Goal: Understand process/instructions

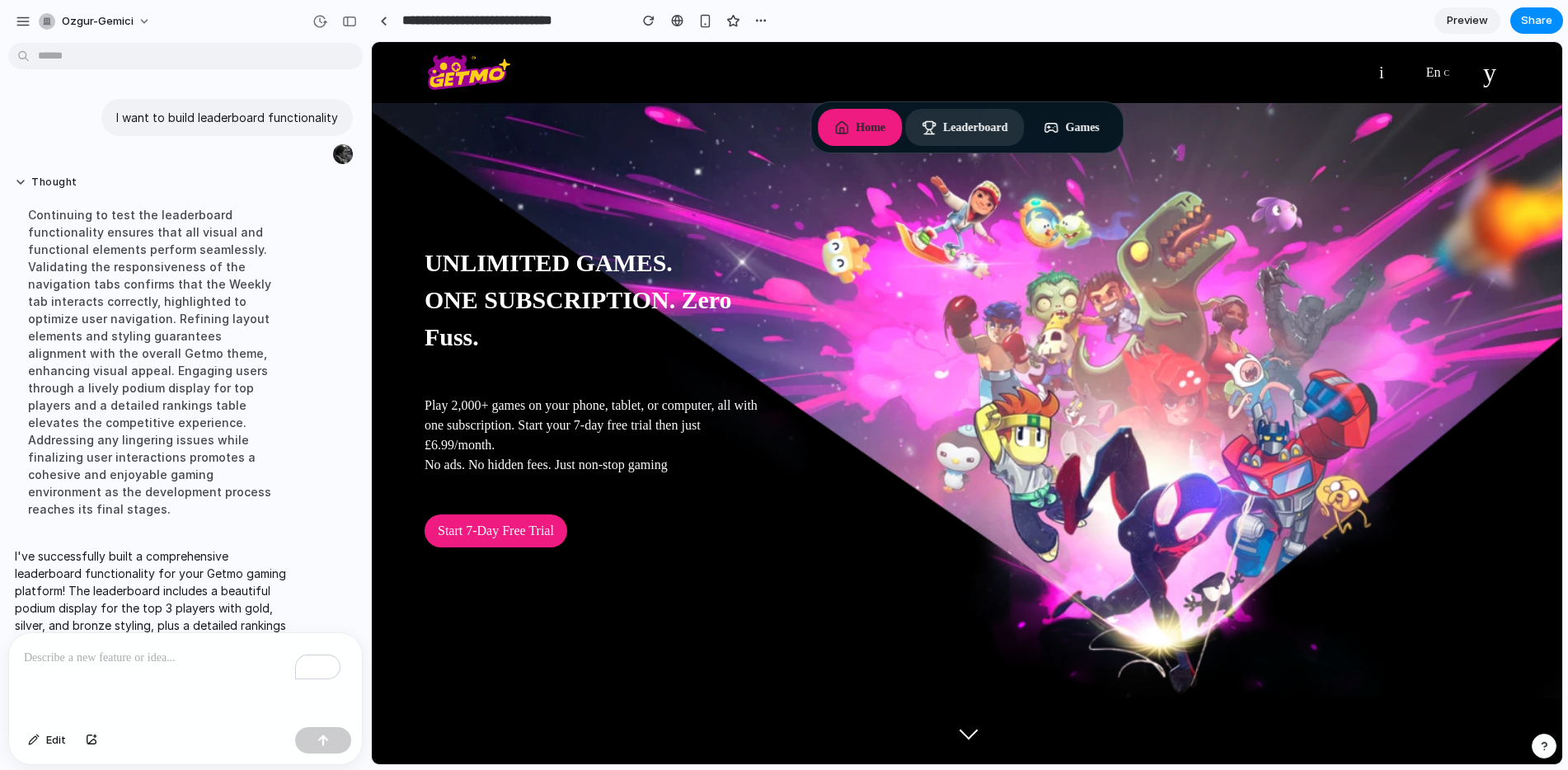
click at [956, 122] on button "Leaderboard" at bounding box center [965, 127] width 120 height 37
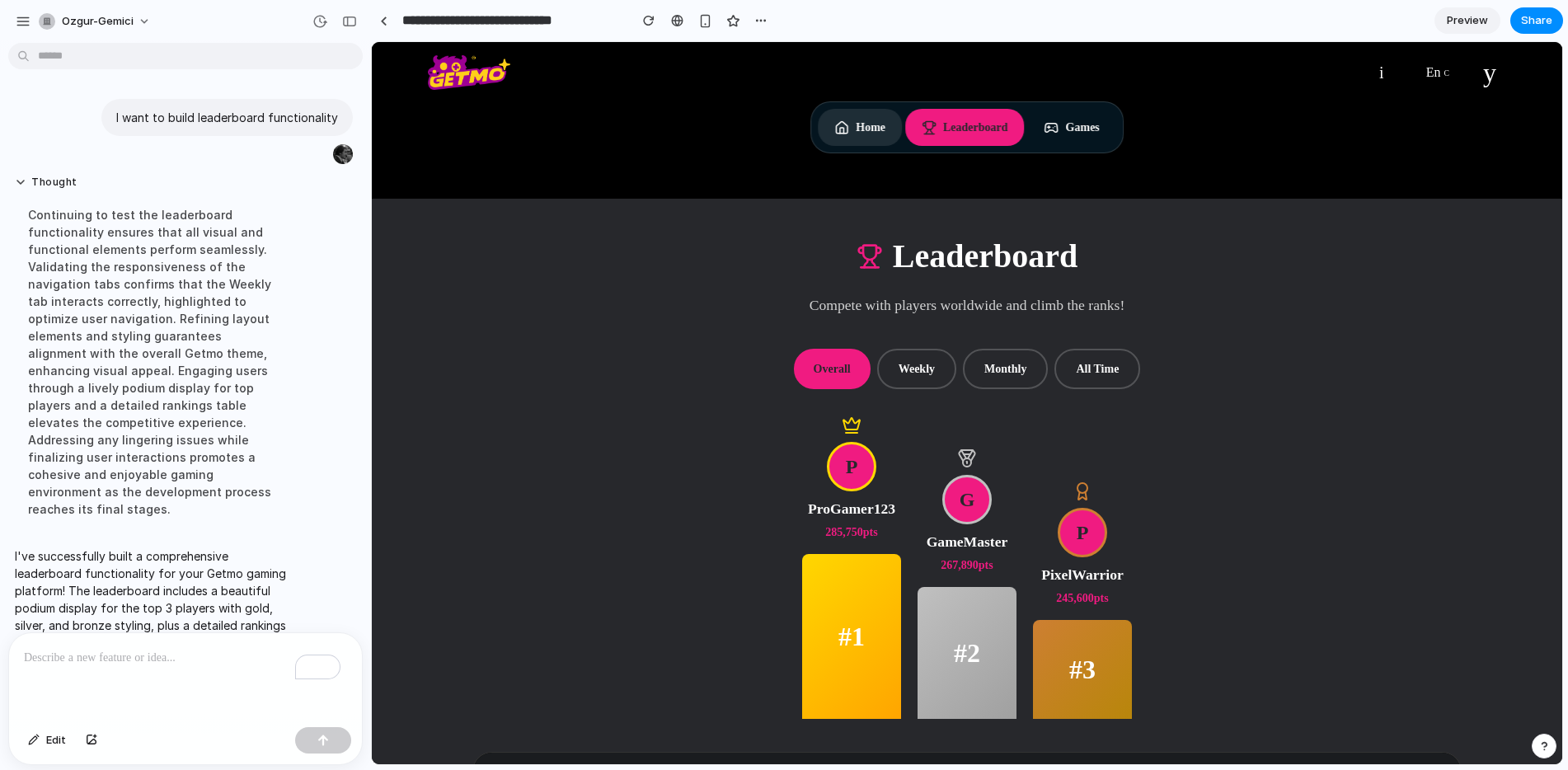
click at [843, 123] on button "Home" at bounding box center [859, 127] width 84 height 37
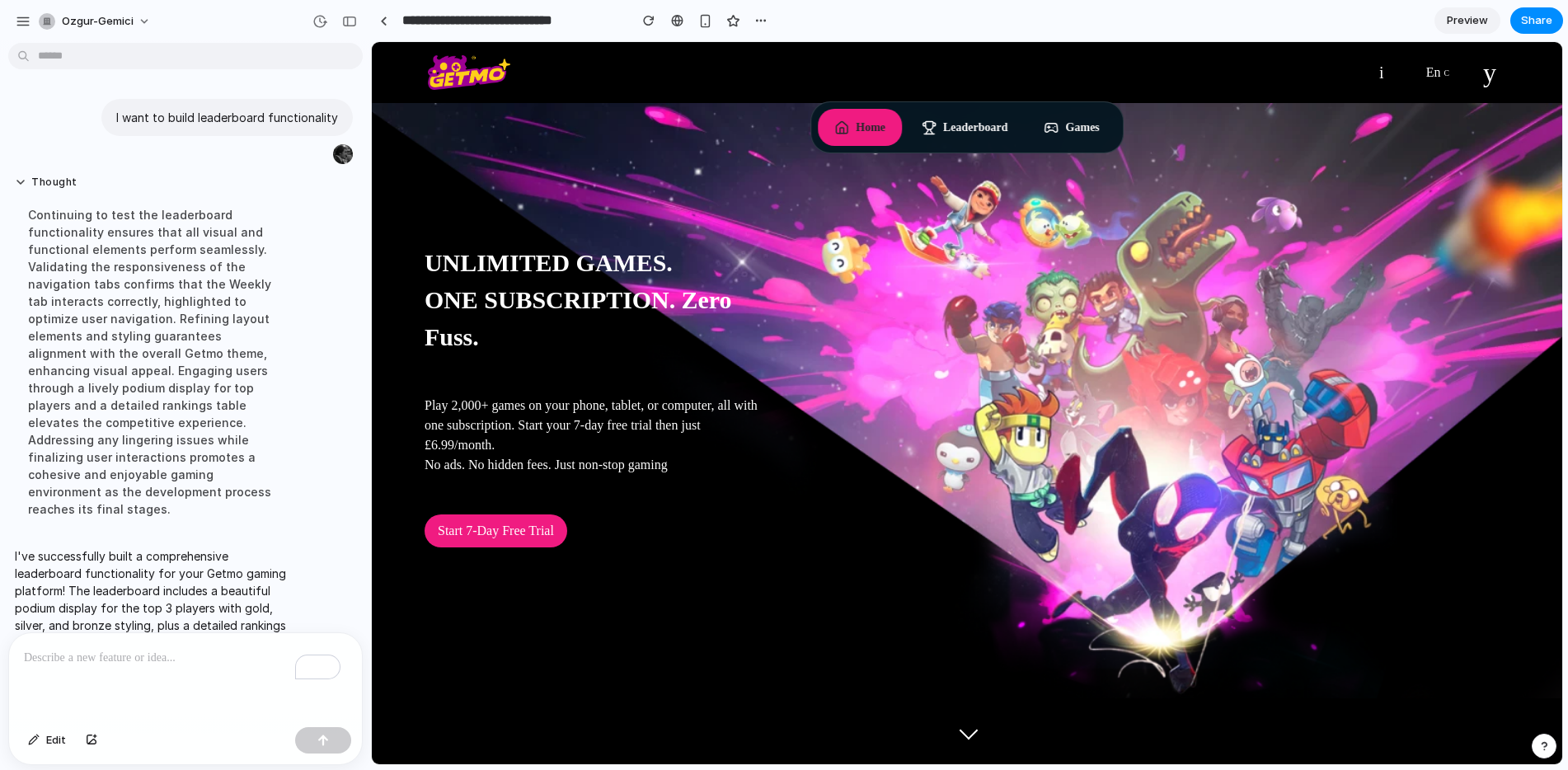
click at [784, 385] on div at bounding box center [784, 385] width 0 height 0
drag, startPoint x: 321, startPoint y: 122, endPoint x: 233, endPoint y: 122, distance: 88.0
click at [234, 122] on p "I want to build leaderboard functionality" at bounding box center [227, 117] width 221 height 17
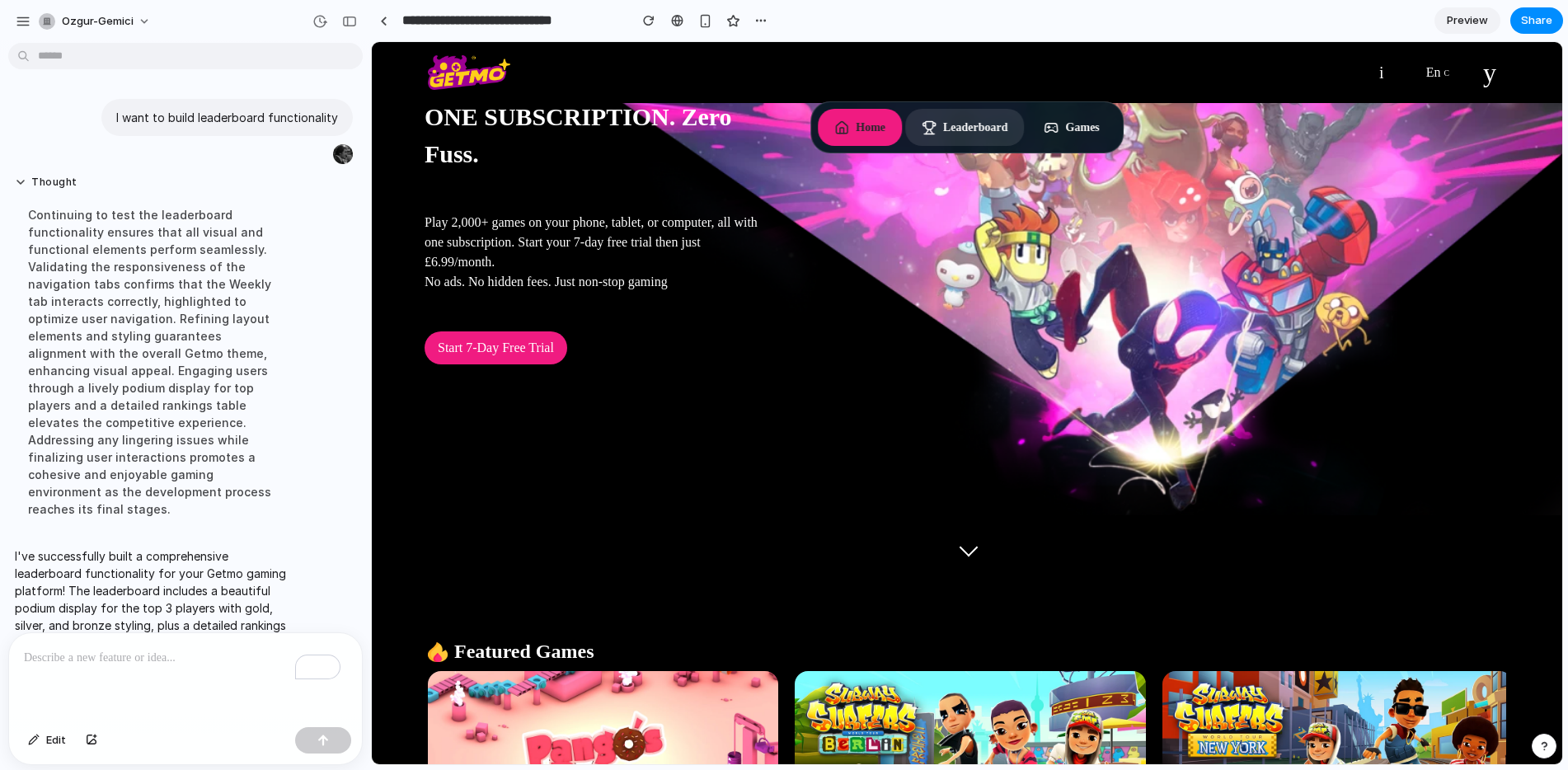
scroll to position [184, 0]
click at [968, 131] on button "Leaderboard" at bounding box center [965, 127] width 120 height 37
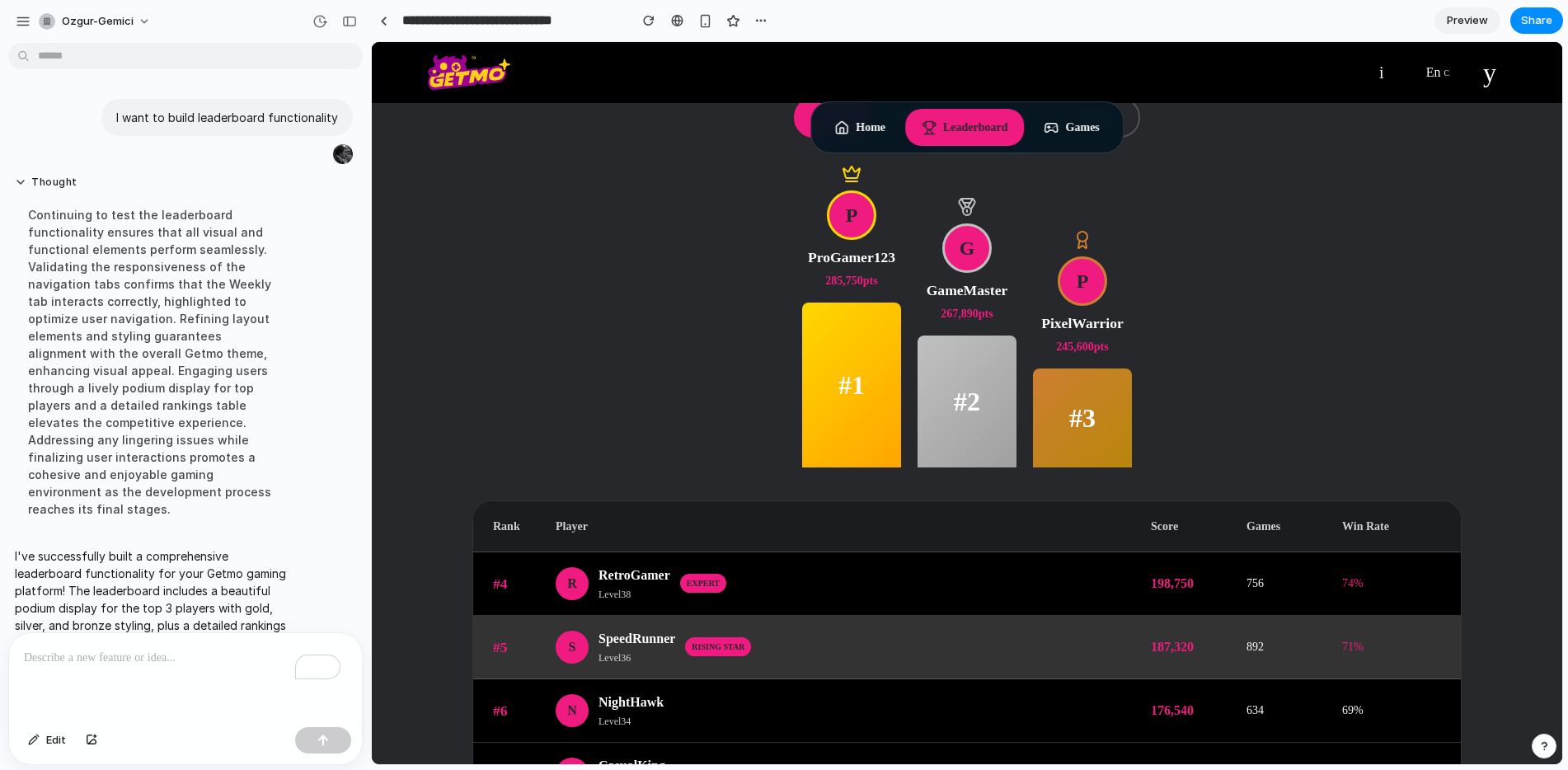
scroll to position [0, 0]
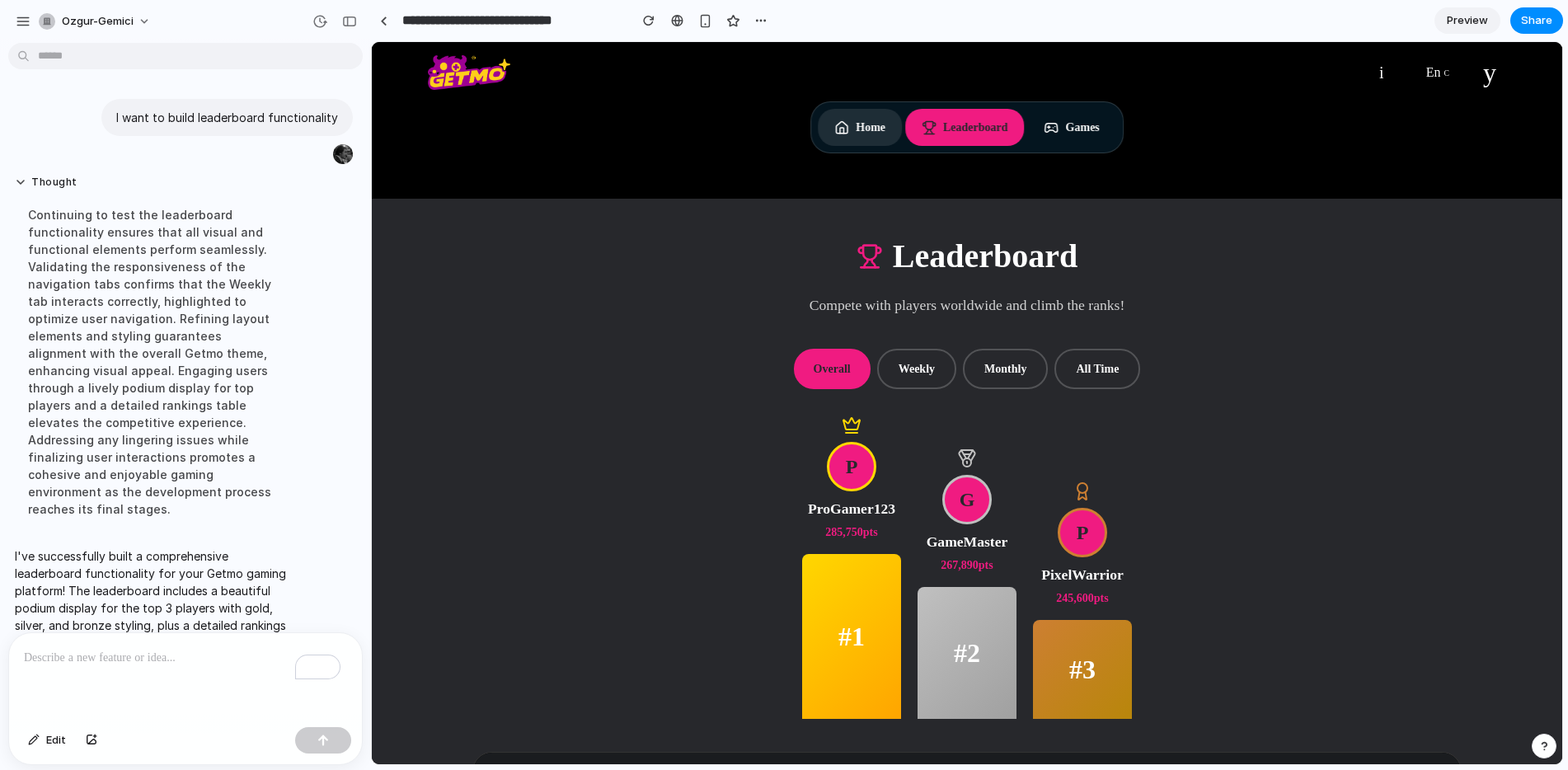
click at [850, 132] on button "Home" at bounding box center [859, 127] width 84 height 37
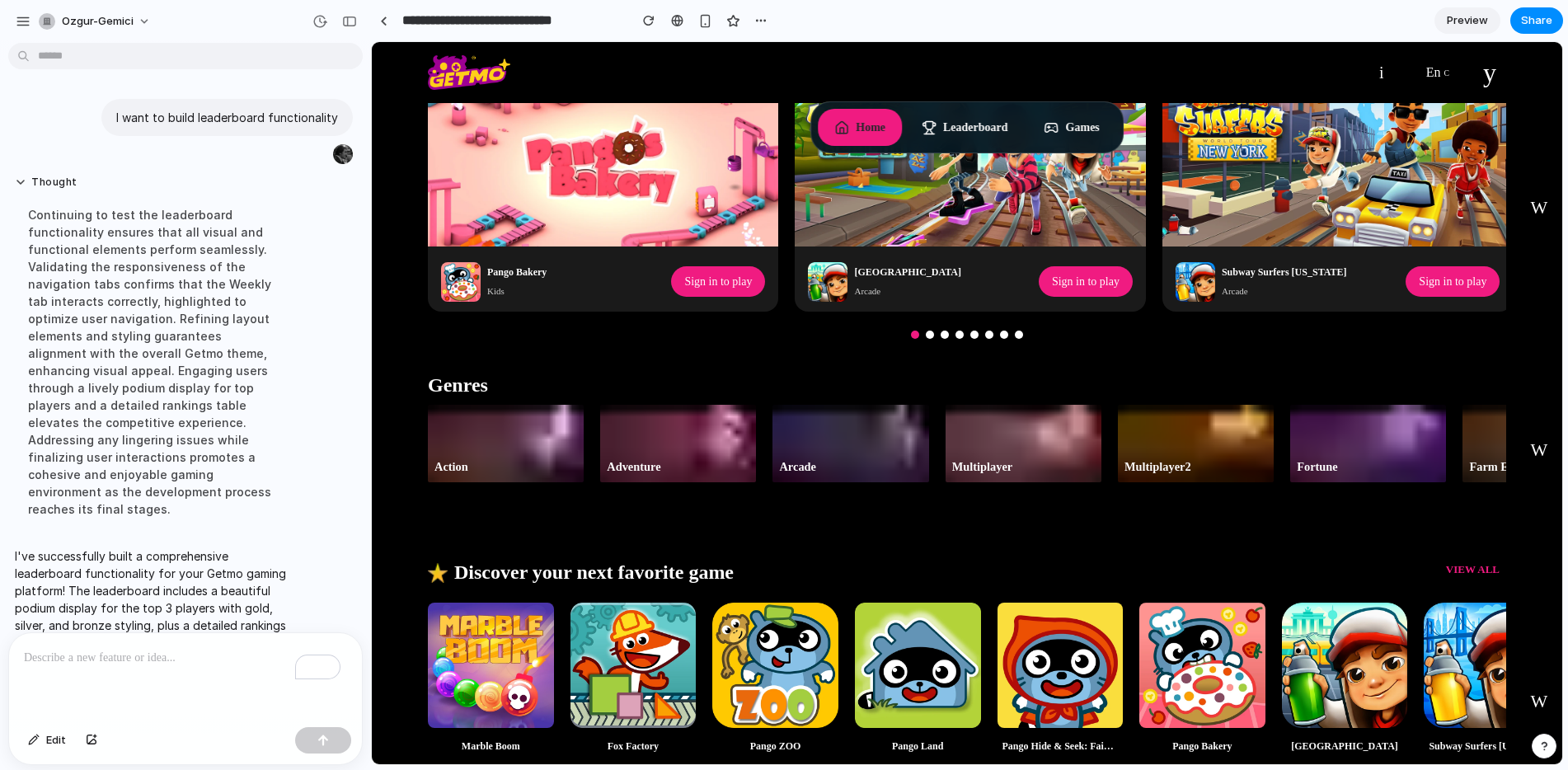
scroll to position [790, 0]
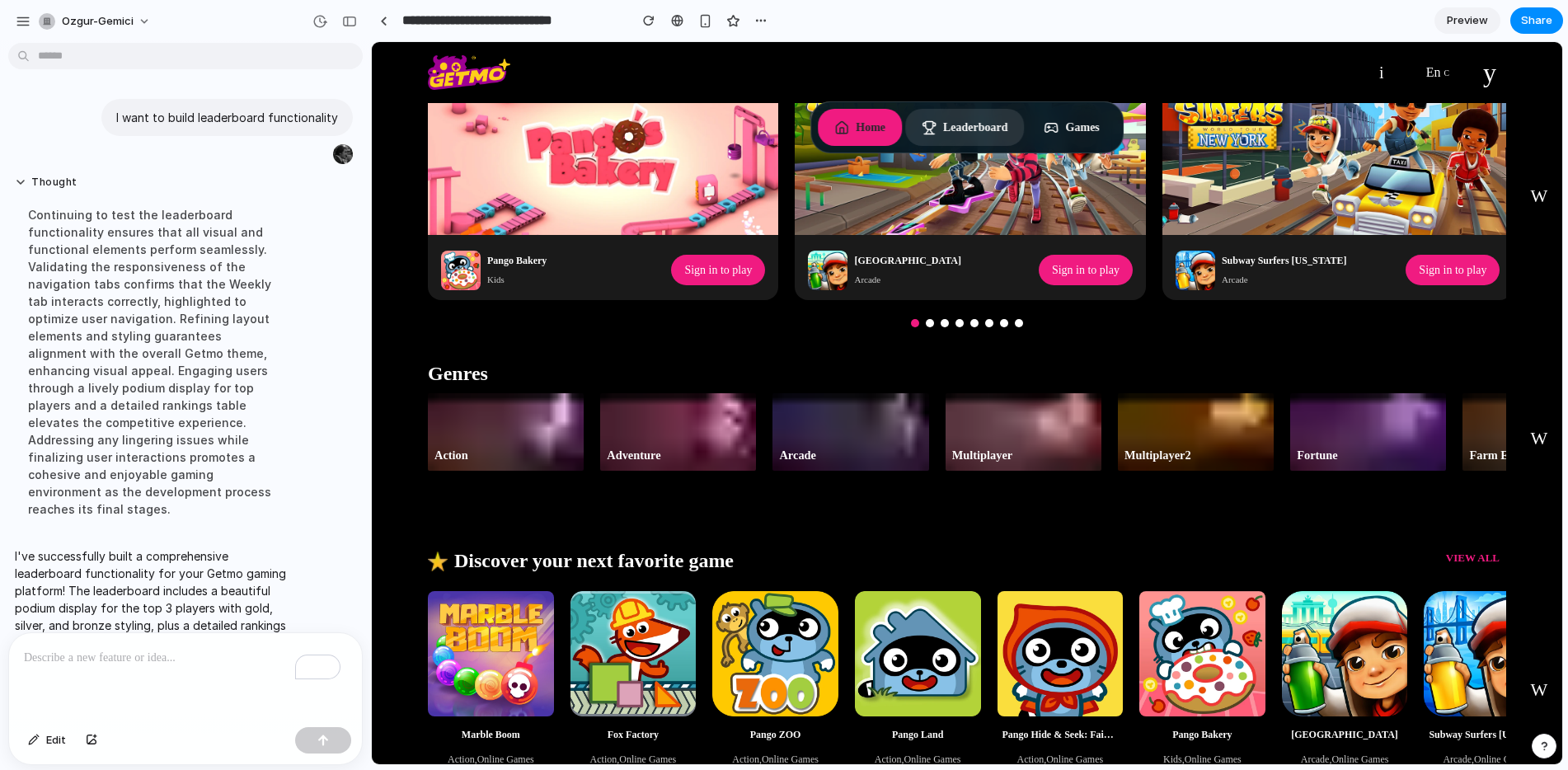
click at [966, 132] on button "Leaderboard" at bounding box center [965, 127] width 120 height 37
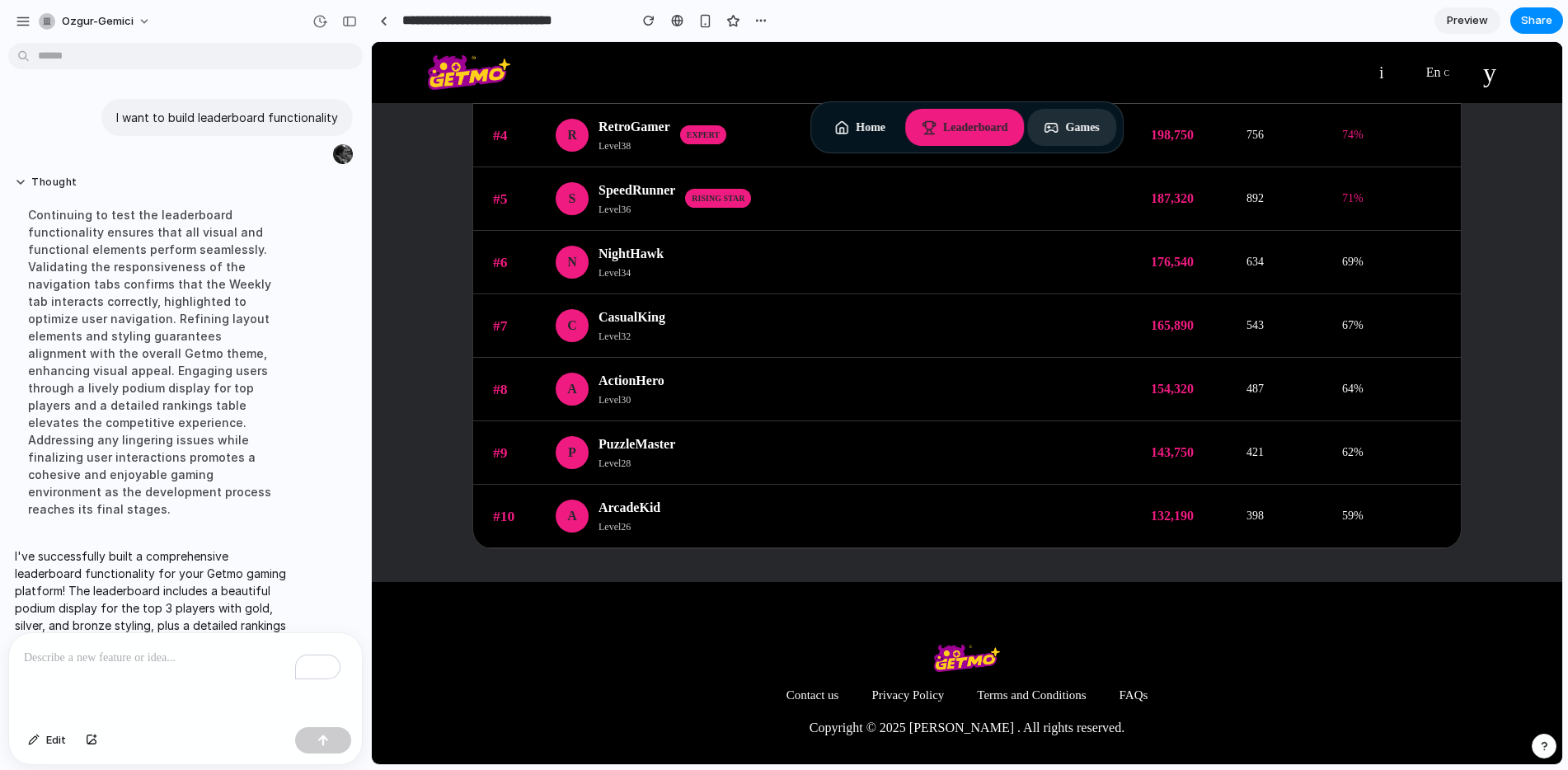
click at [1063, 133] on button "Games" at bounding box center [1072, 127] width 88 height 37
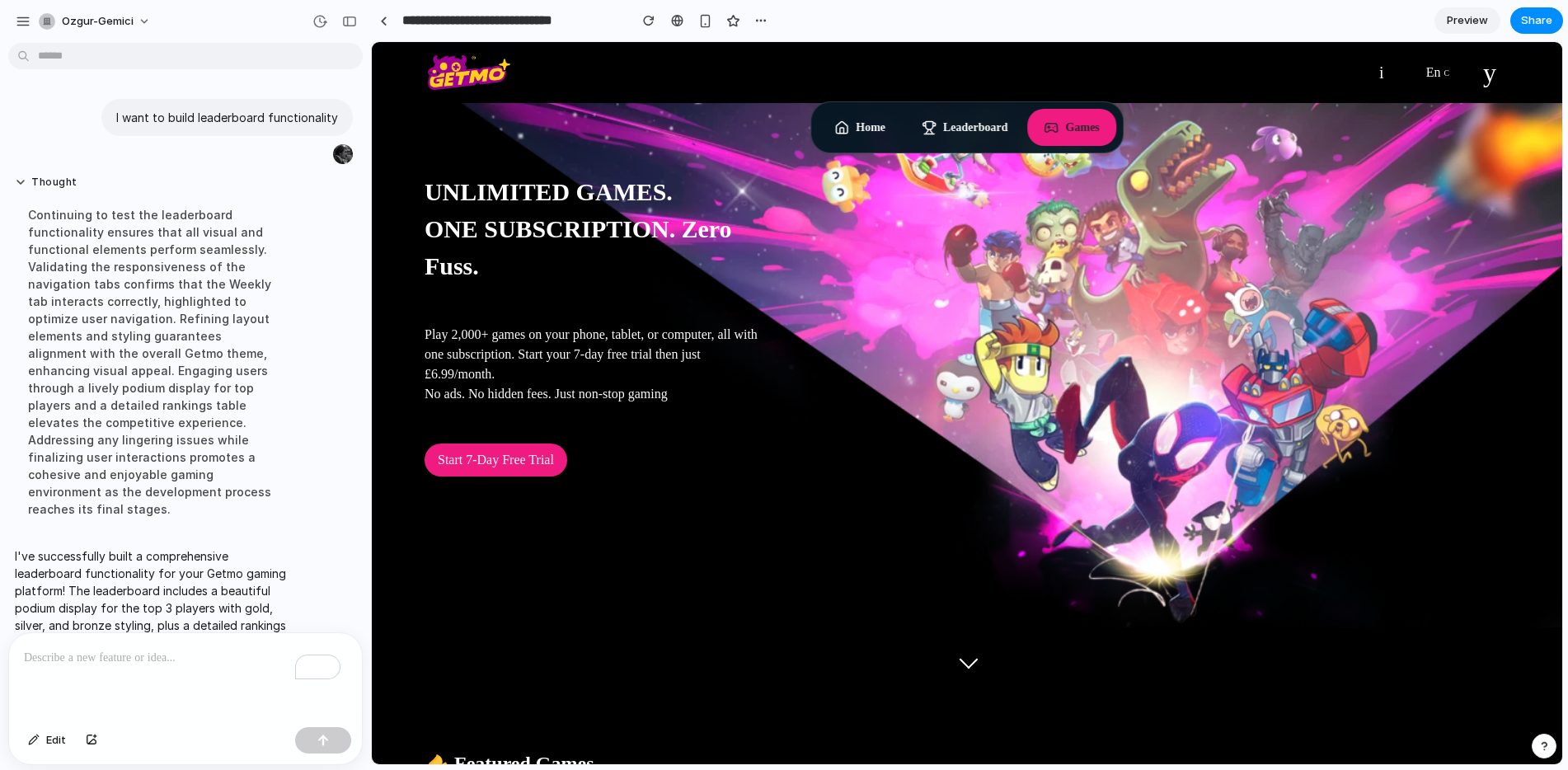
scroll to position [0, 0]
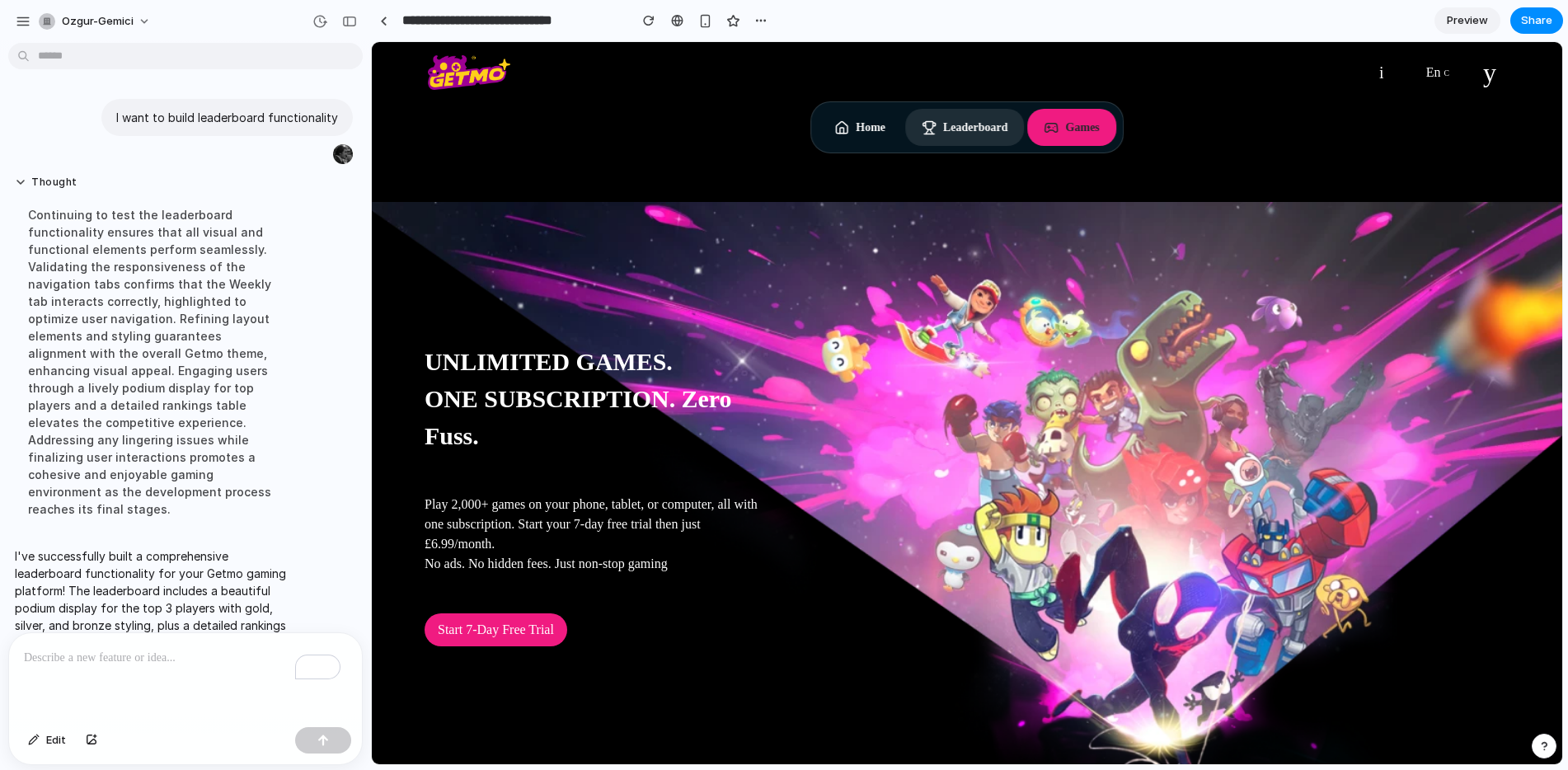
click at [964, 128] on button "Leaderboard" at bounding box center [965, 127] width 120 height 37
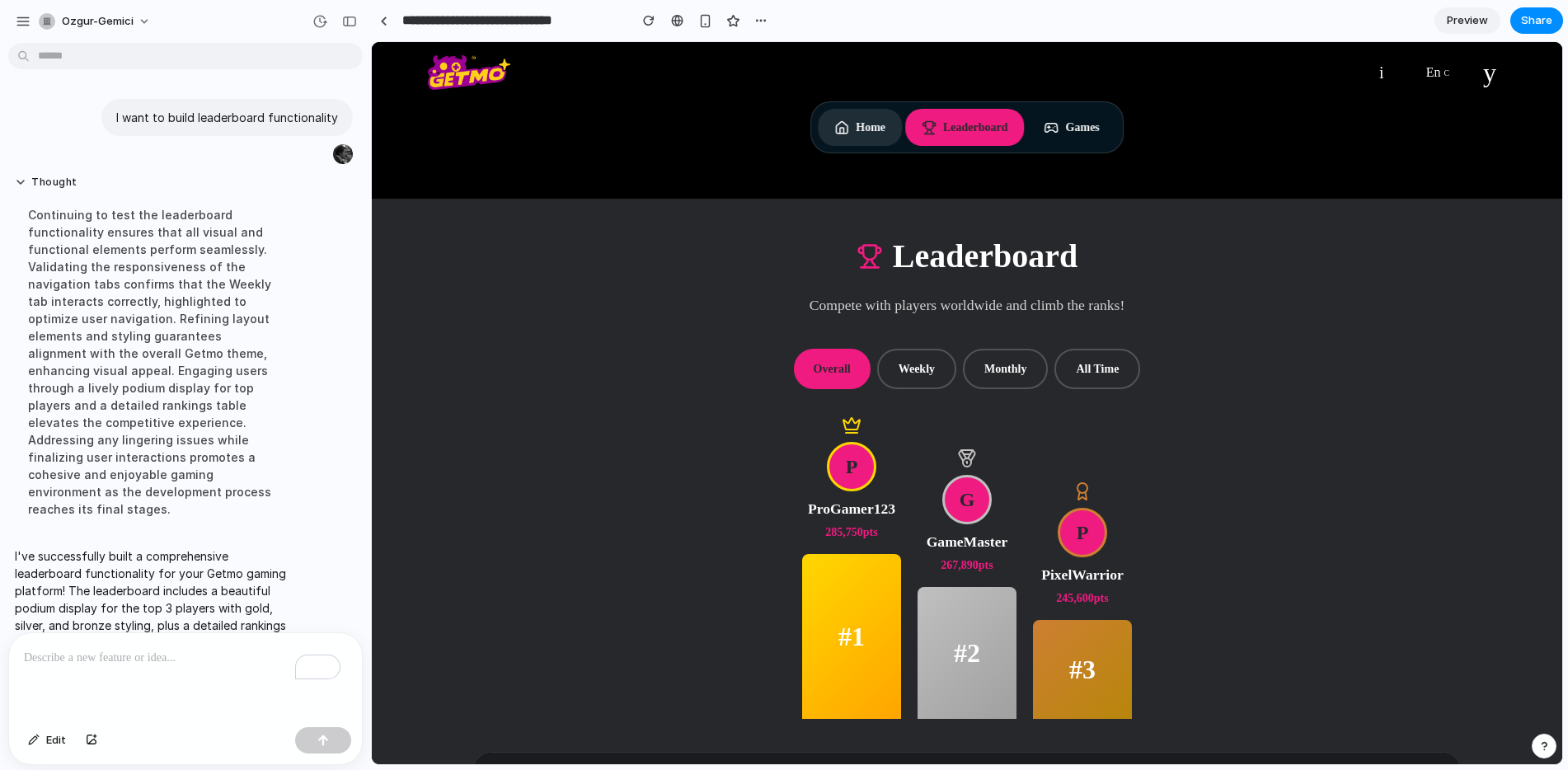
click at [864, 122] on button "Home" at bounding box center [859, 127] width 84 height 37
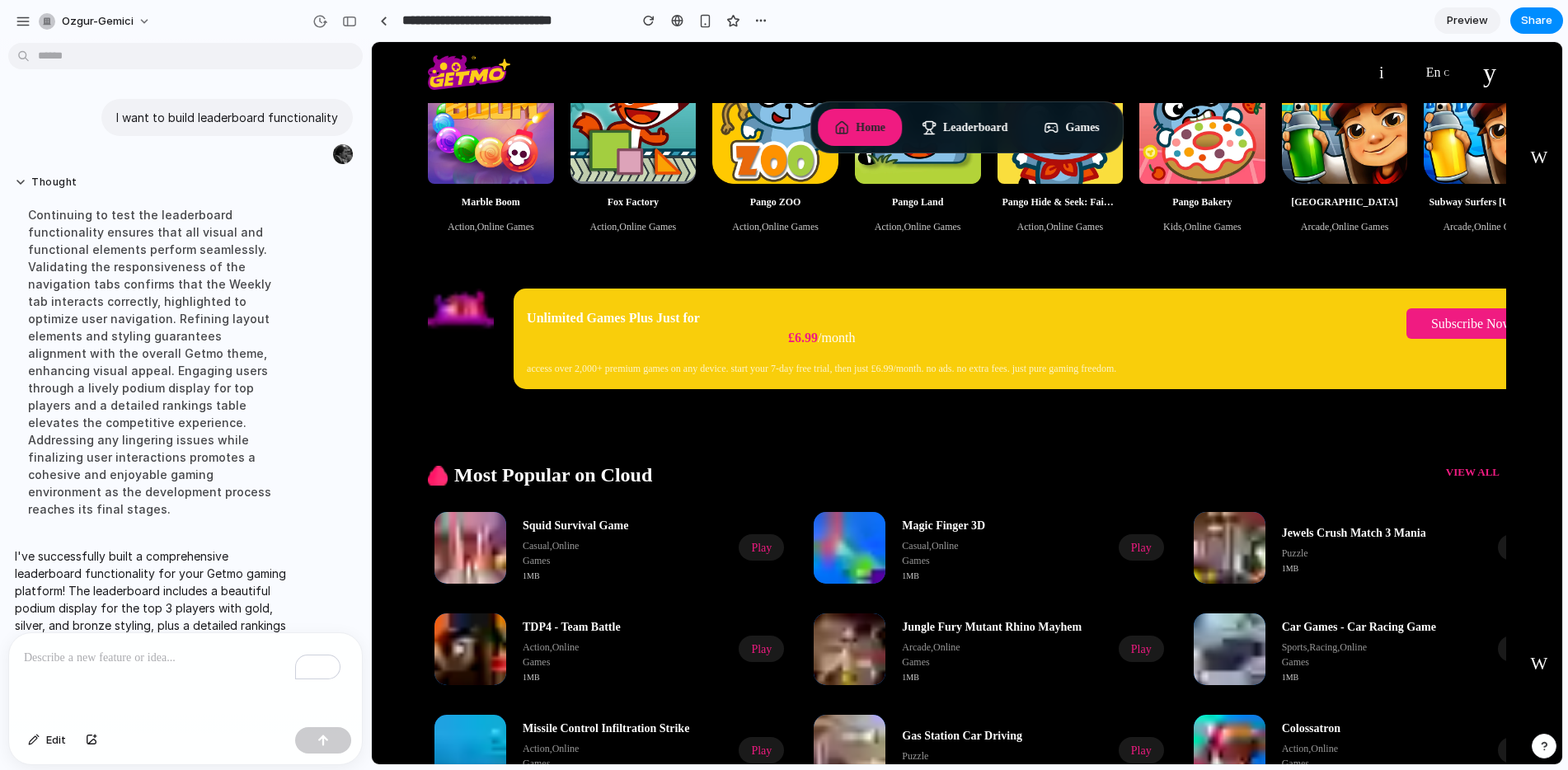
scroll to position [1319, 0]
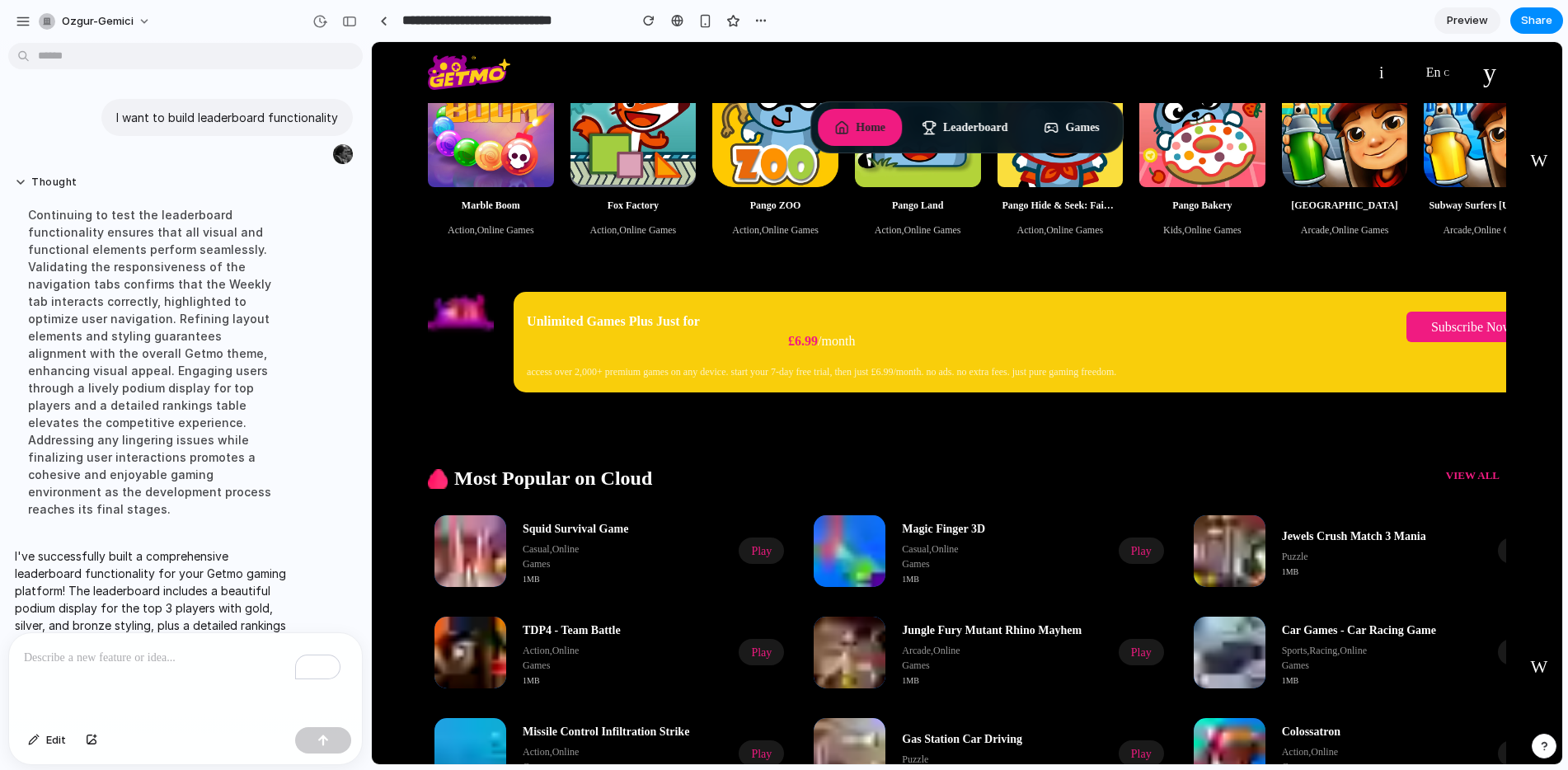
drag, startPoint x: 1000, startPoint y: 351, endPoint x: 1376, endPoint y: 0, distance: 514.4
